Goal: Navigation & Orientation: Find specific page/section

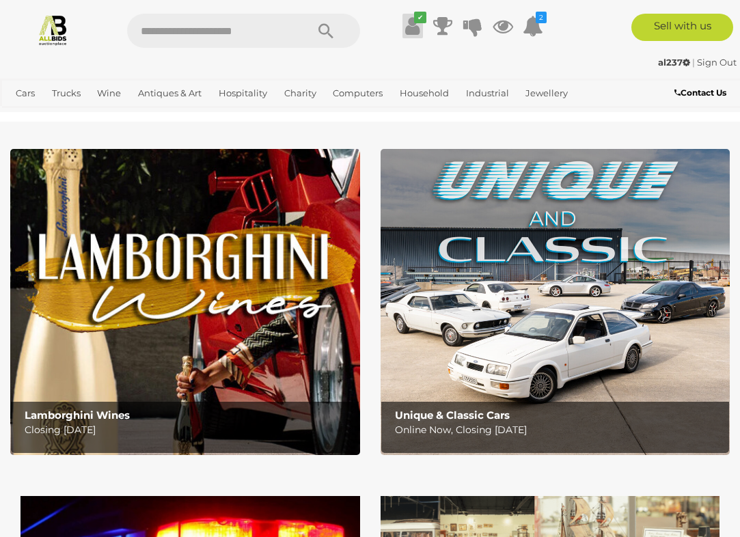
click at [412, 31] on icon at bounding box center [412, 26] width 14 height 25
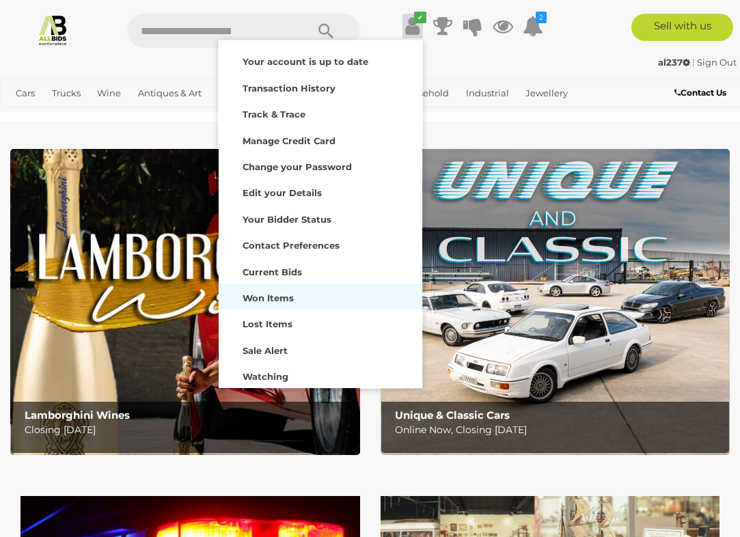
click at [279, 296] on strong "Won Items" at bounding box center [268, 298] width 51 height 11
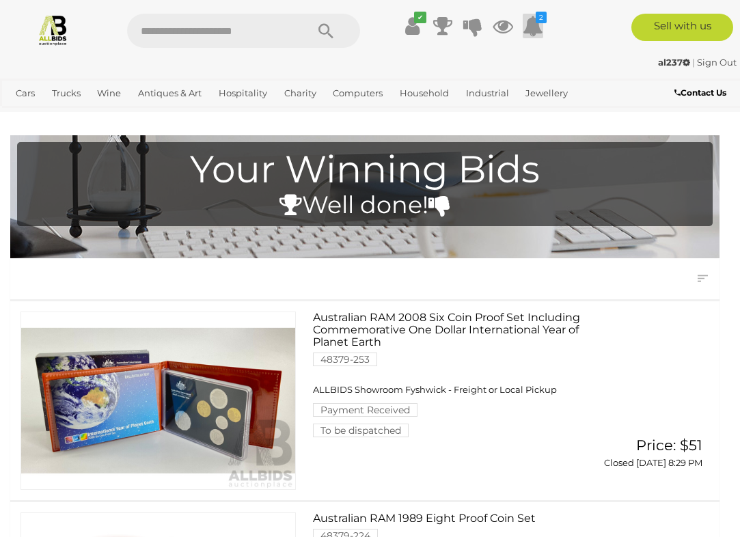
click at [532, 27] on icon at bounding box center [533, 26] width 21 height 25
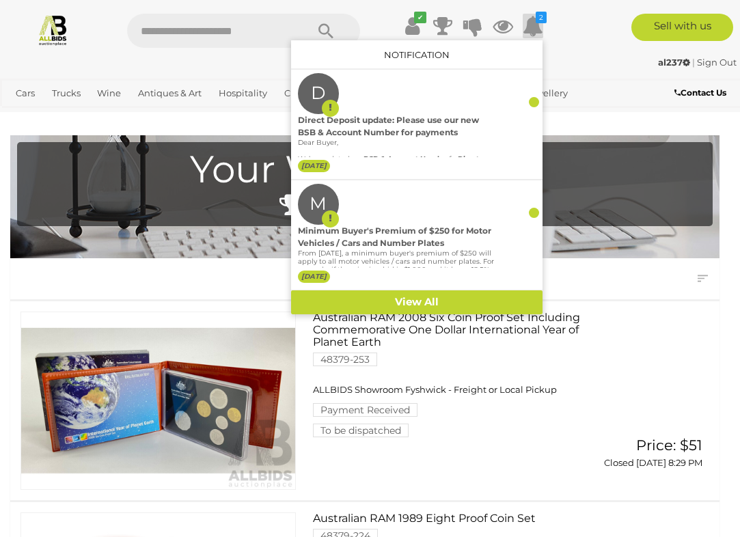
click at [559, 57] on div "al237 | Sign Out" at bounding box center [369, 63] width 733 height 16
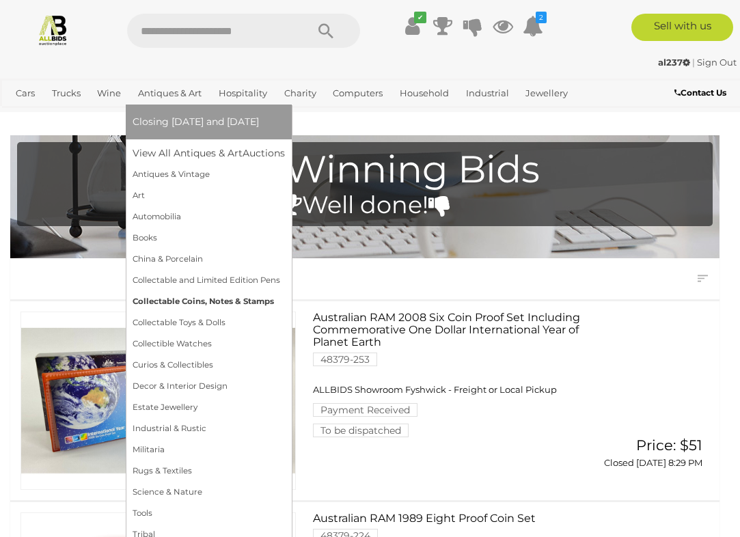
click at [180, 299] on link "Collectable Coins, Notes & Stamps" at bounding box center [209, 301] width 152 height 21
